Goal: Navigation & Orientation: Find specific page/section

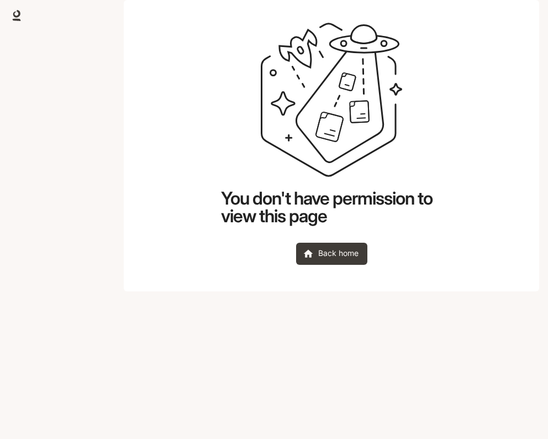
click at [154, 217] on main "You don't have permission to view this page Back home" at bounding box center [331, 145] width 415 height 291
click at [108, 162] on div "Skip to main content You don't have permission to view this page Back home" at bounding box center [274, 219] width 548 height 439
